Goal: Task Accomplishment & Management: Use online tool/utility

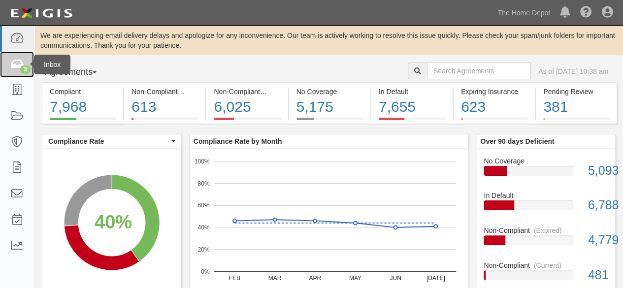
drag, startPoint x: 17, startPoint y: 64, endPoint x: 34, endPoint y: 65, distance: 17.3
click at [17, 64] on icon at bounding box center [17, 64] width 14 height 11
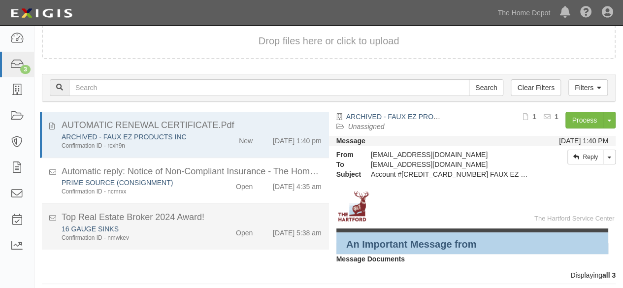
scroll to position [67, 0]
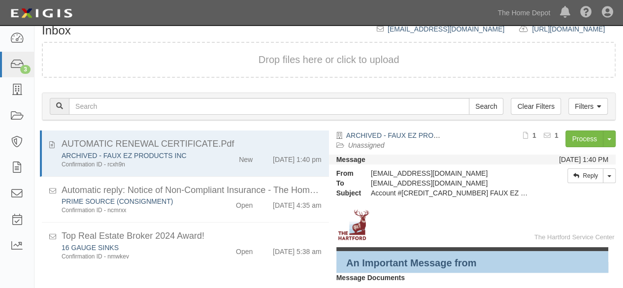
scroll to position [67, 0]
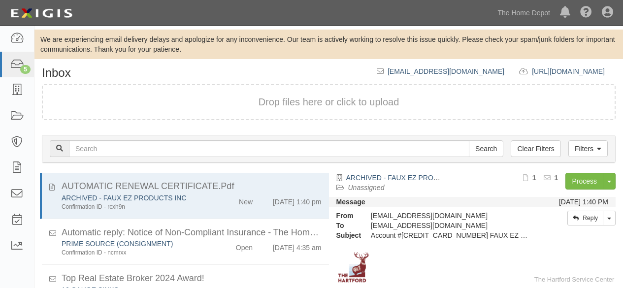
scroll to position [67, 0]
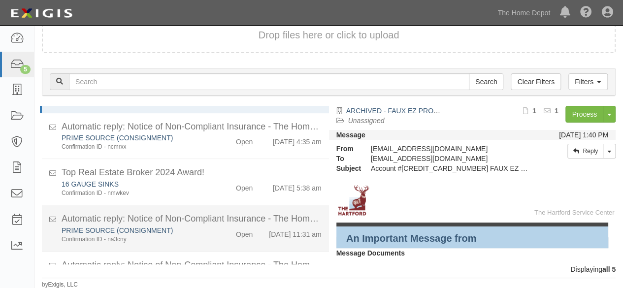
scroll to position [87, 0]
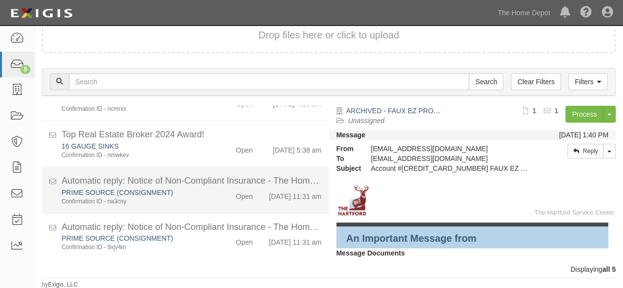
scroll to position [87, 0]
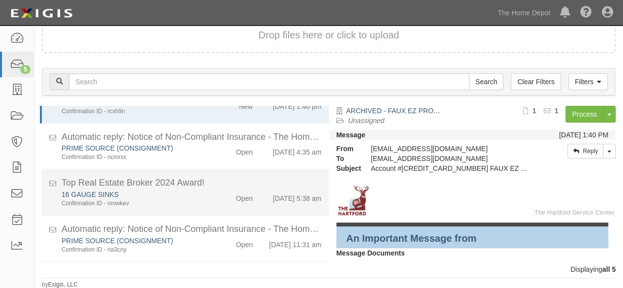
scroll to position [87, 0]
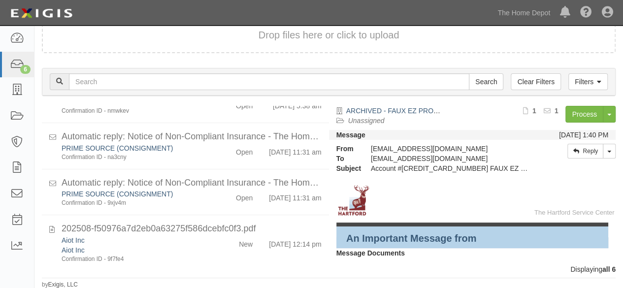
scroll to position [142, 0]
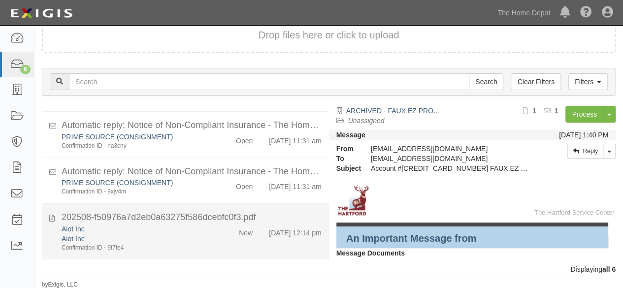
drag, startPoint x: 209, startPoint y: 242, endPoint x: 233, endPoint y: 236, distance: 25.0
click at [209, 242] on div "Aiot Inc Aiot Inc Confirmation ID - 9f7fe4" at bounding box center [134, 238] width 160 height 28
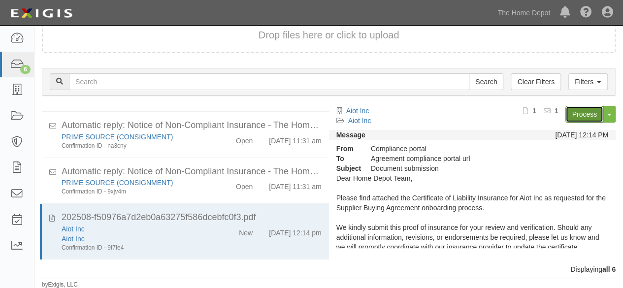
click at [576, 113] on link "Process" at bounding box center [584, 114] width 38 height 17
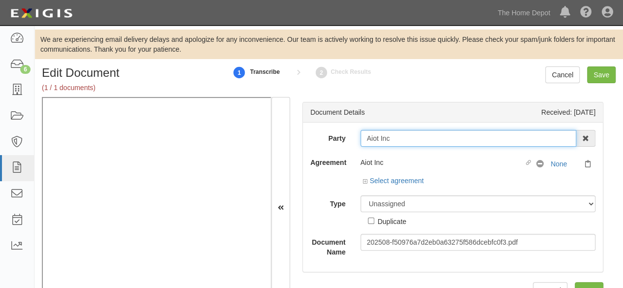
click at [395, 138] on input "Aiot Inc" at bounding box center [468, 138] width 216 height 17
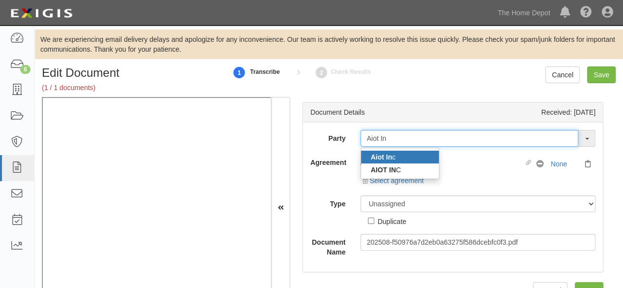
type input "Aiot In"
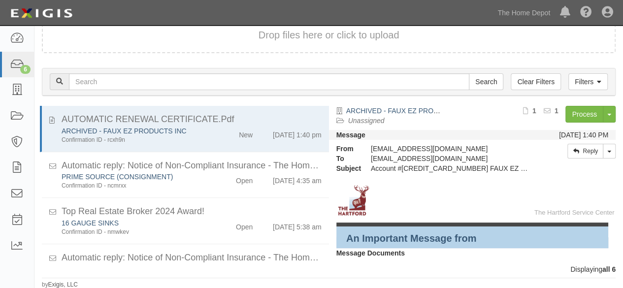
scroll to position [67, 0]
